Goal: Task Accomplishment & Management: Use online tool/utility

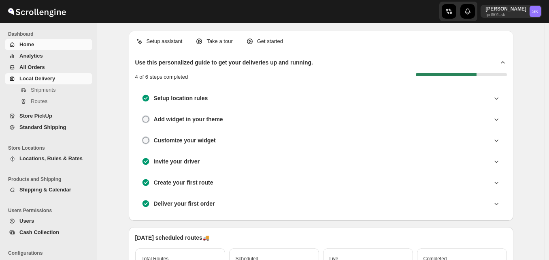
click at [47, 82] on span "Local Delivery" at bounding box center [54, 79] width 71 height 8
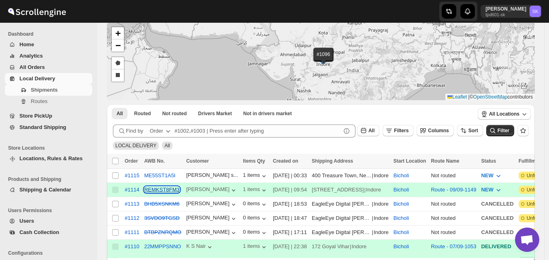
click at [156, 190] on button "REMKST8FM3" at bounding box center [161, 189] width 35 height 6
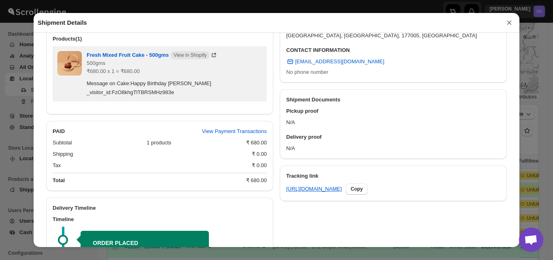
scroll to position [376, 0]
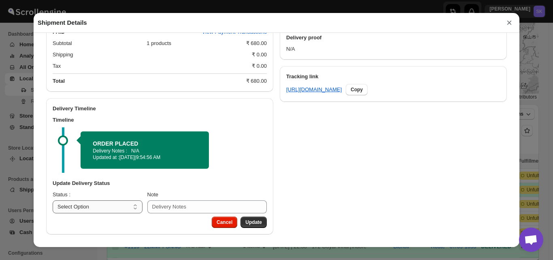
click at [130, 209] on select "Select Option PICKED UP OUT FOR DELIVERY RESCHEDULE DELIVERED CANCELLED" at bounding box center [98, 206] width 90 height 13
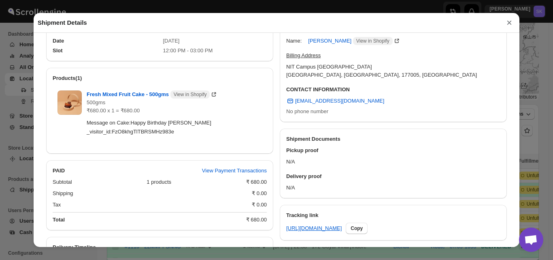
scroll to position [0, 0]
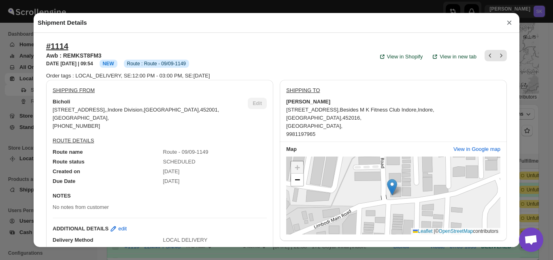
click at [511, 23] on button "×" at bounding box center [510, 22] width 12 height 11
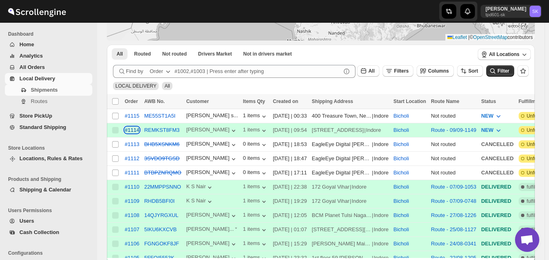
click at [132, 127] on div "#1114" at bounding box center [132, 130] width 15 height 6
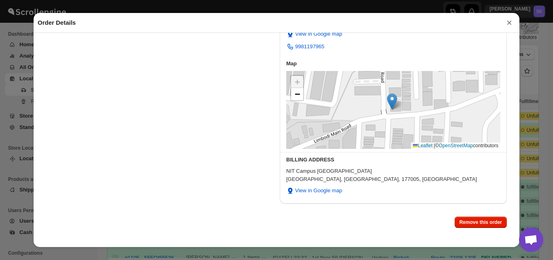
click at [506, 26] on button "×" at bounding box center [510, 22] width 12 height 11
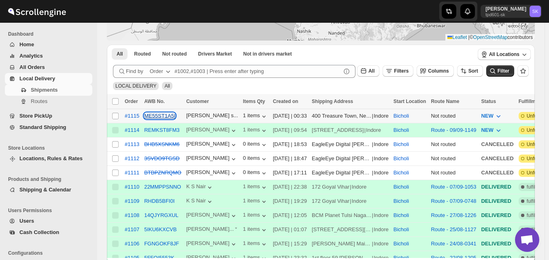
click at [159, 113] on button "ME55ST1A5I" at bounding box center [159, 116] width 31 height 6
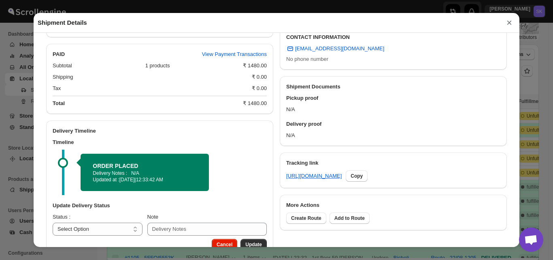
click at [511, 22] on button "×" at bounding box center [510, 22] width 12 height 11
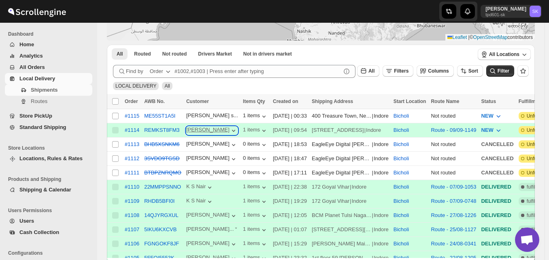
click at [208, 130] on div "[PERSON_NAME]" at bounding box center [211, 130] width 51 height 8
click at [169, 130] on button "REMKST8FM3" at bounding box center [161, 130] width 35 height 6
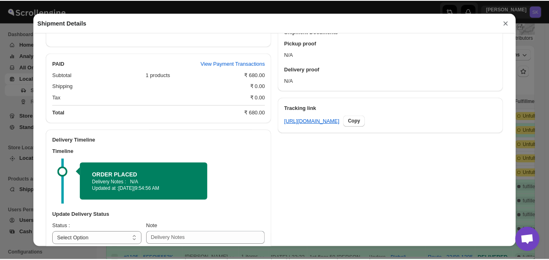
scroll to position [376, 0]
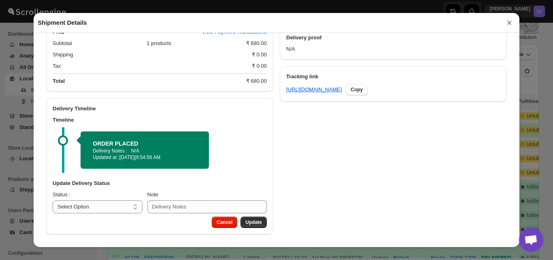
click at [507, 27] on button "×" at bounding box center [510, 22] width 12 height 11
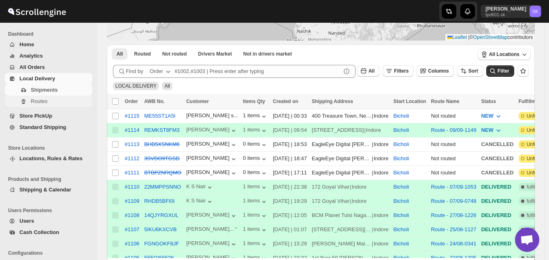
click at [50, 101] on span "Routes" at bounding box center [61, 101] width 60 height 8
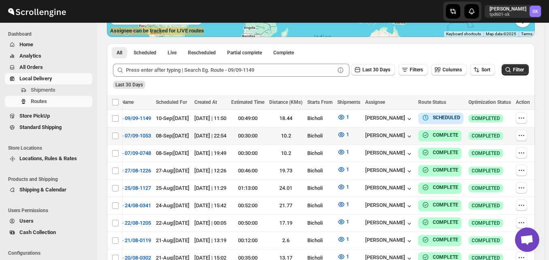
scroll to position [0, 45]
click at [53, 87] on span "Shipments" at bounding box center [43, 90] width 25 height 6
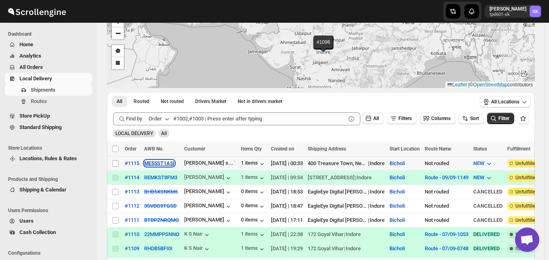
click at [164, 162] on button "ME55ST1A5I" at bounding box center [159, 163] width 30 height 6
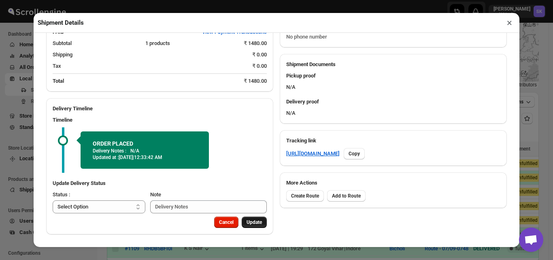
click at [247, 220] on span "Update" at bounding box center [254, 222] width 15 height 6
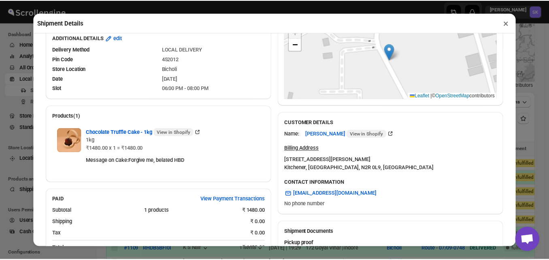
scroll to position [136, 0]
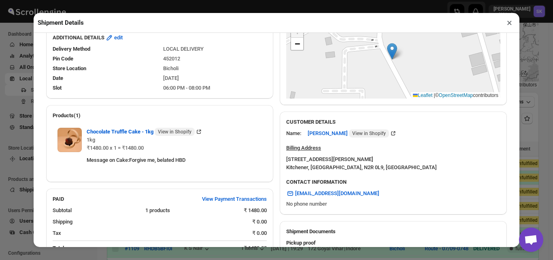
click at [511, 25] on button "×" at bounding box center [510, 22] width 12 height 11
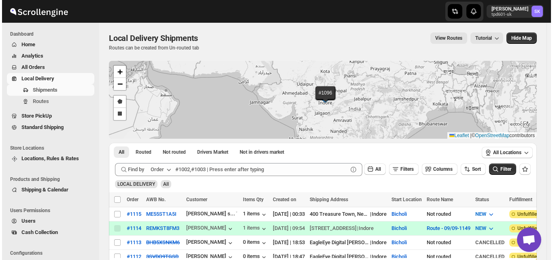
scroll to position [100, 0]
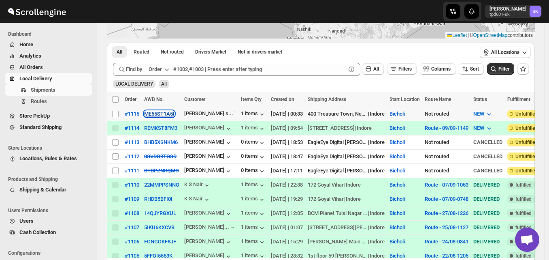
click at [156, 115] on button "ME55ST1A5I" at bounding box center [159, 114] width 30 height 6
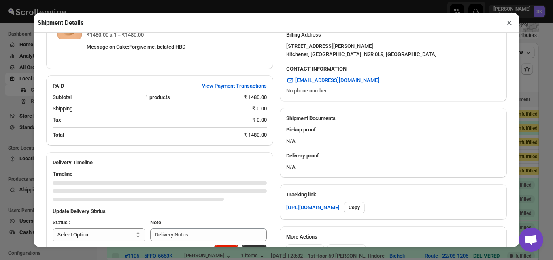
scroll to position [286, 0]
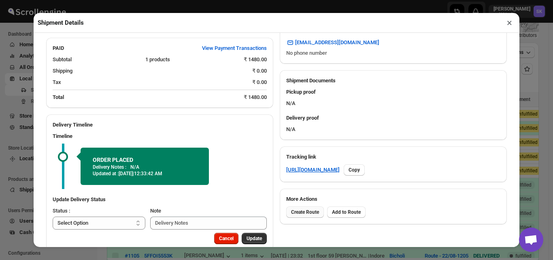
click at [310, 206] on button "Create Route" at bounding box center [305, 211] width 38 height 11
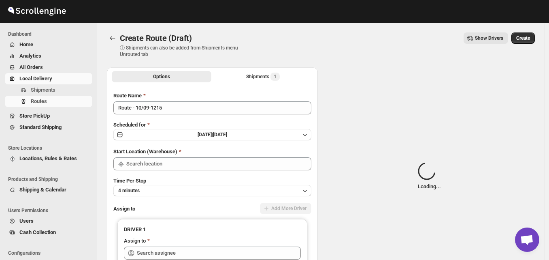
type input "Bicholi"
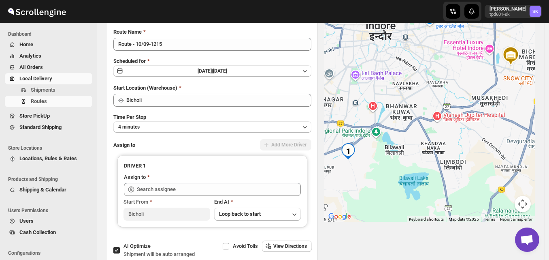
scroll to position [109, 0]
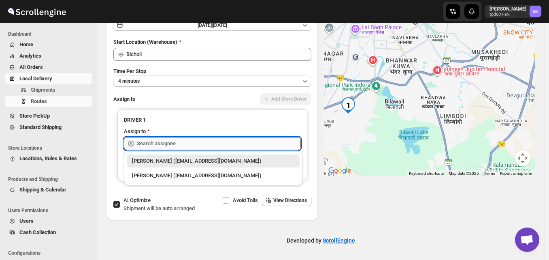
click at [192, 141] on input "text" at bounding box center [219, 143] width 164 height 13
click at [175, 177] on div "[PERSON_NAME] ([EMAIL_ADDRESS][DOMAIN_NAME])" at bounding box center [213, 175] width 163 height 8
type input "[PERSON_NAME] ([EMAIL_ADDRESS][DOMAIN_NAME])"
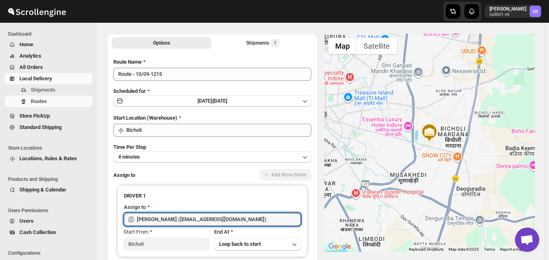
scroll to position [0, 0]
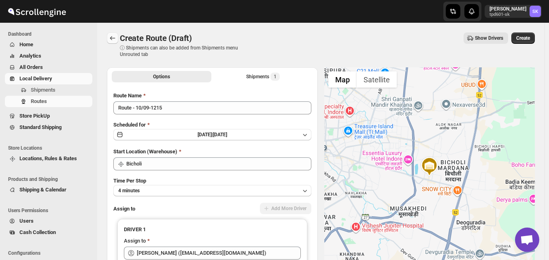
click at [116, 39] on icon "Routes" at bounding box center [113, 38] width 8 height 8
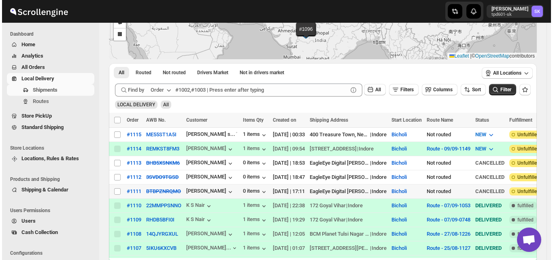
scroll to position [81, 0]
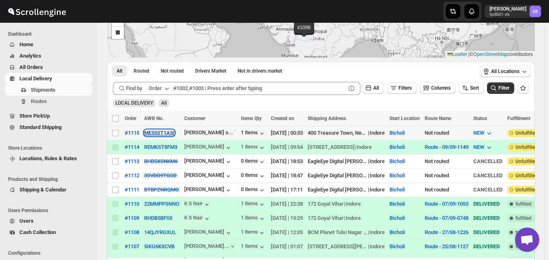
click at [167, 131] on button "ME55ST1A5I" at bounding box center [159, 133] width 30 height 6
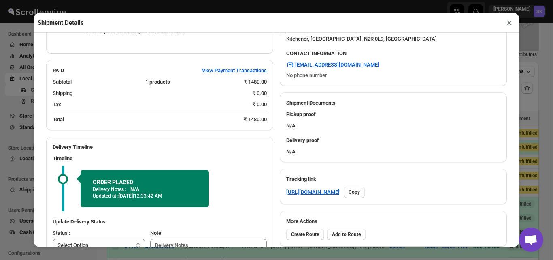
scroll to position [312, 0]
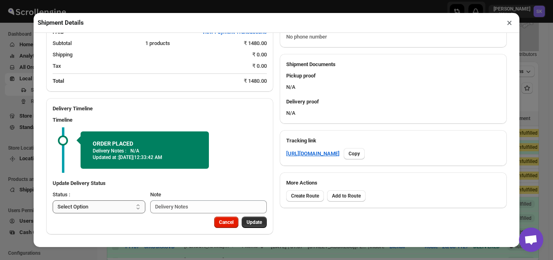
click at [122, 208] on select "Select Option PICKED UP OUT FOR DELIVERY RESCHEDULE DELIVERED CANCELLED" at bounding box center [99, 206] width 93 height 13
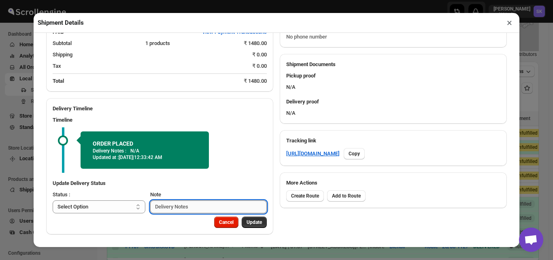
click at [177, 207] on input "Note" at bounding box center [208, 206] width 117 height 13
click at [301, 192] on span "Create Route" at bounding box center [305, 195] width 28 height 6
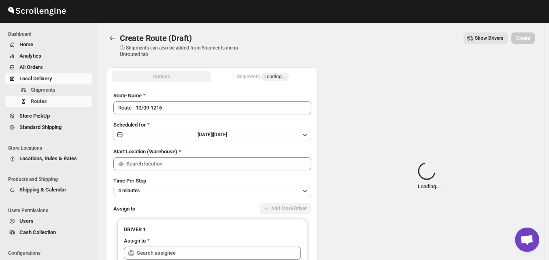
type input "Bicholi"
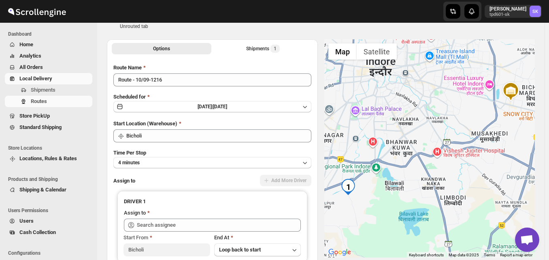
scroll to position [41, 0]
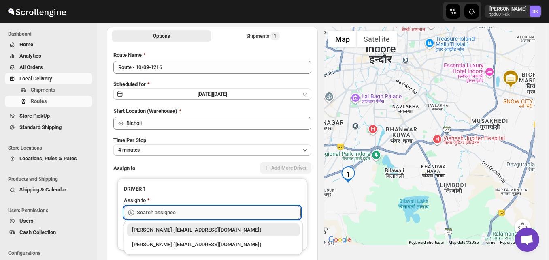
click at [201, 209] on input "text" at bounding box center [219, 212] width 164 height 13
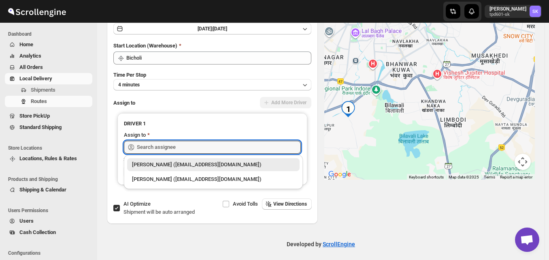
scroll to position [109, 0]
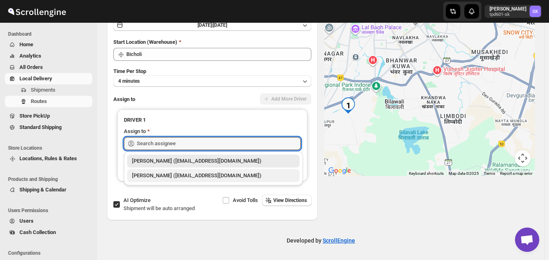
click at [190, 179] on div "[PERSON_NAME] ([EMAIL_ADDRESS][DOMAIN_NAME])" at bounding box center [213, 175] width 163 height 8
type input "[PERSON_NAME] ([EMAIL_ADDRESS][DOMAIN_NAME])"
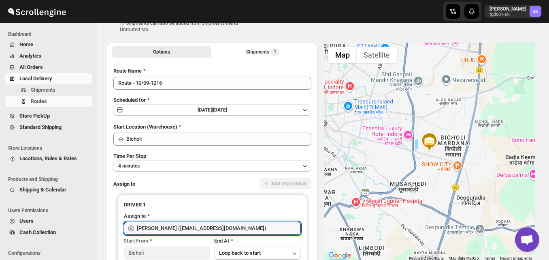
scroll to position [0, 0]
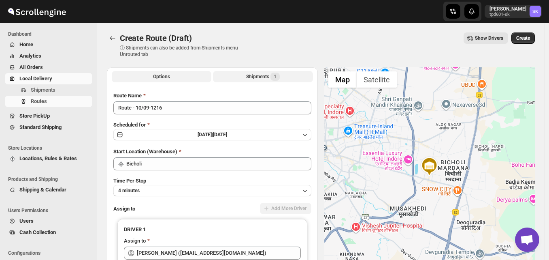
click at [272, 73] on div "Shipments 1" at bounding box center [263, 77] width 34 height 8
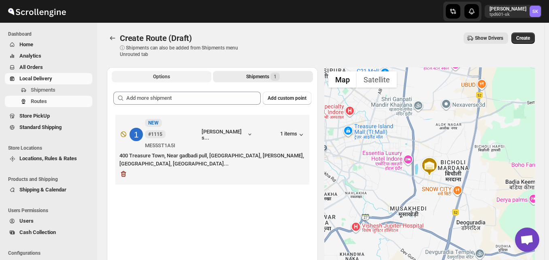
click at [168, 76] on span "Options" at bounding box center [161, 76] width 17 height 6
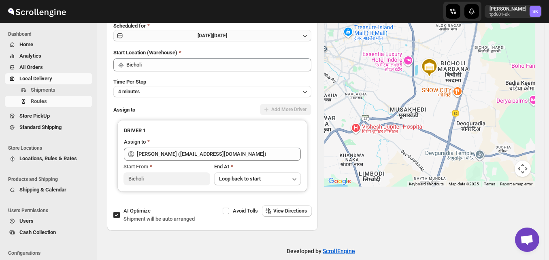
scroll to position [109, 0]
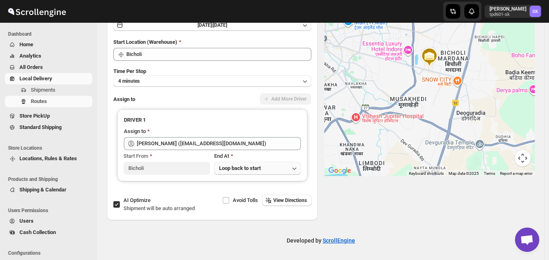
click at [258, 168] on span "Loop back to start" at bounding box center [240, 168] width 42 height 6
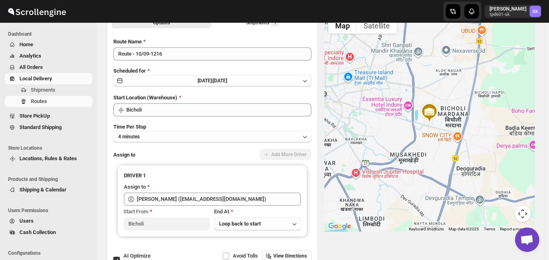
scroll to position [0, 0]
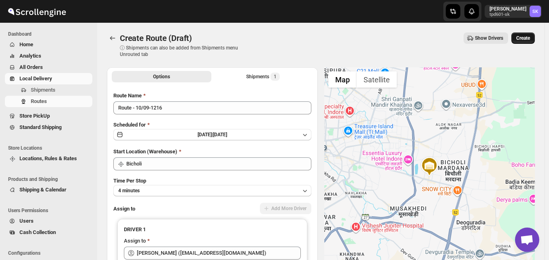
click at [529, 41] on span "Create" at bounding box center [524, 38] width 14 height 6
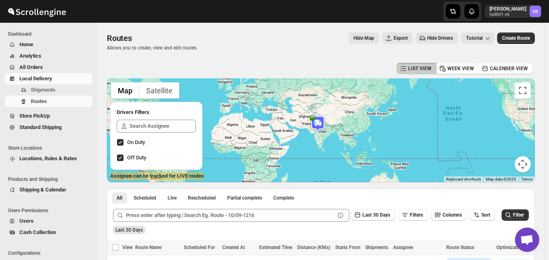
click at [54, 45] on span "Home" at bounding box center [54, 45] width 71 height 8
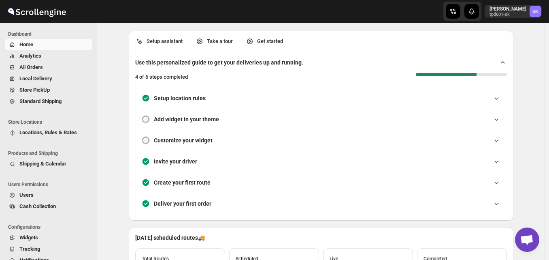
click at [53, 46] on span "Home" at bounding box center [54, 45] width 71 height 8
